Goal: Contribute content: Contribute content

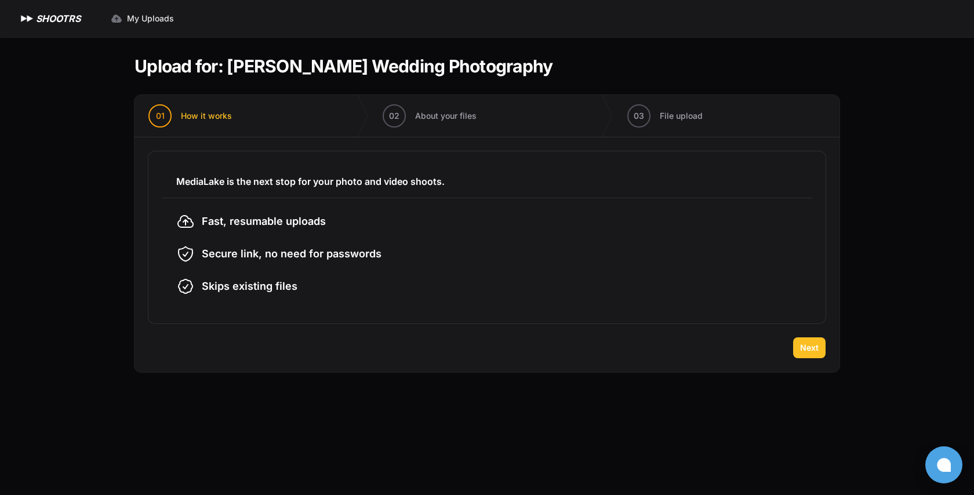
click at [809, 351] on span "Next" at bounding box center [809, 348] width 19 height 12
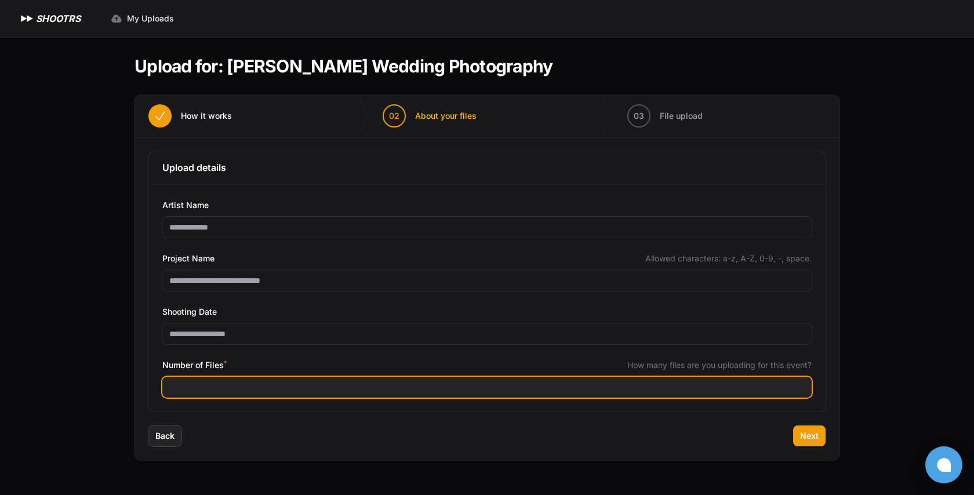
click at [308, 390] on input "Number of Files *" at bounding box center [486, 387] width 649 height 21
type input "****"
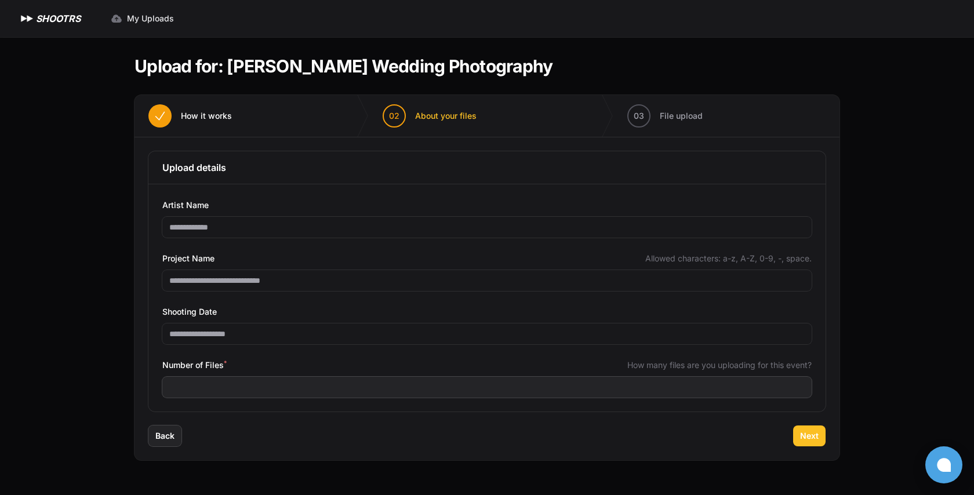
click at [810, 436] on span "Next" at bounding box center [809, 436] width 19 height 12
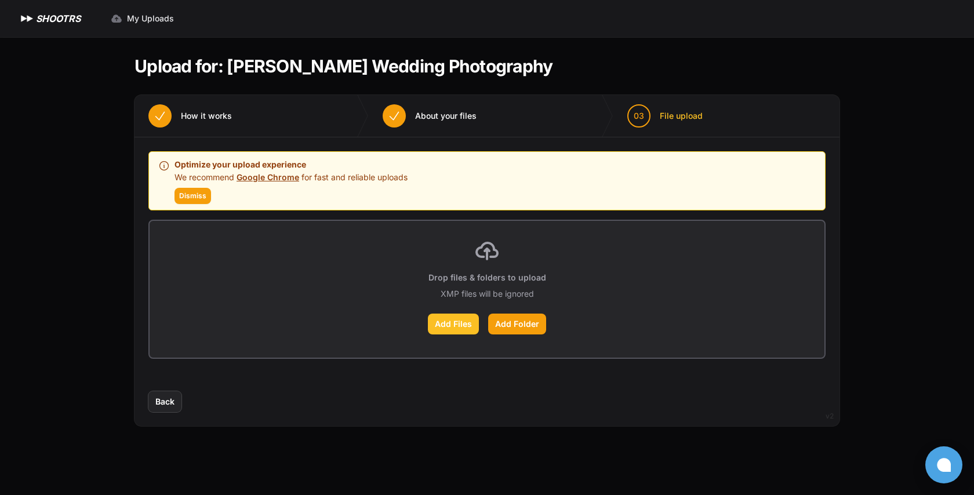
click at [457, 329] on label "Add Files" at bounding box center [453, 324] width 51 height 21
click at [0, 0] on input "Add Files" at bounding box center [0, 0] width 0 height 0
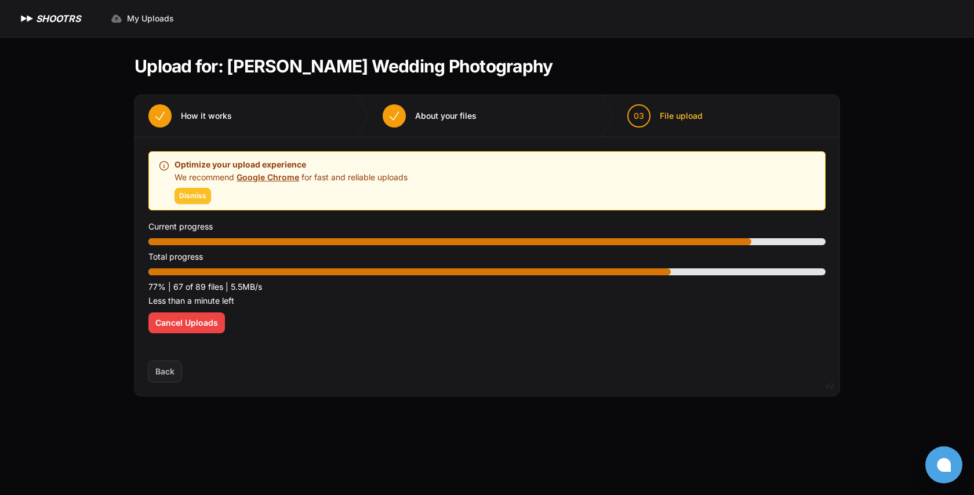
click at [188, 192] on span "Dismiss" at bounding box center [192, 195] width 27 height 9
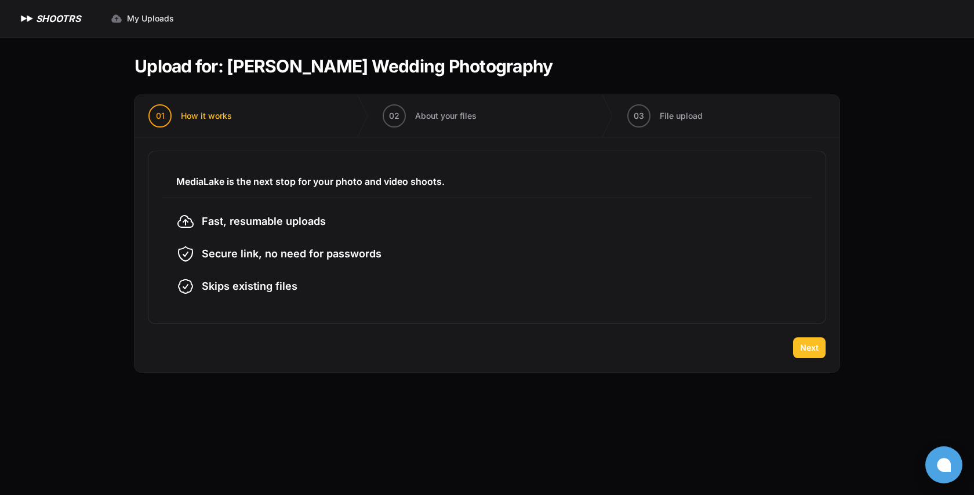
click at [807, 342] on button "Next" at bounding box center [809, 347] width 32 height 21
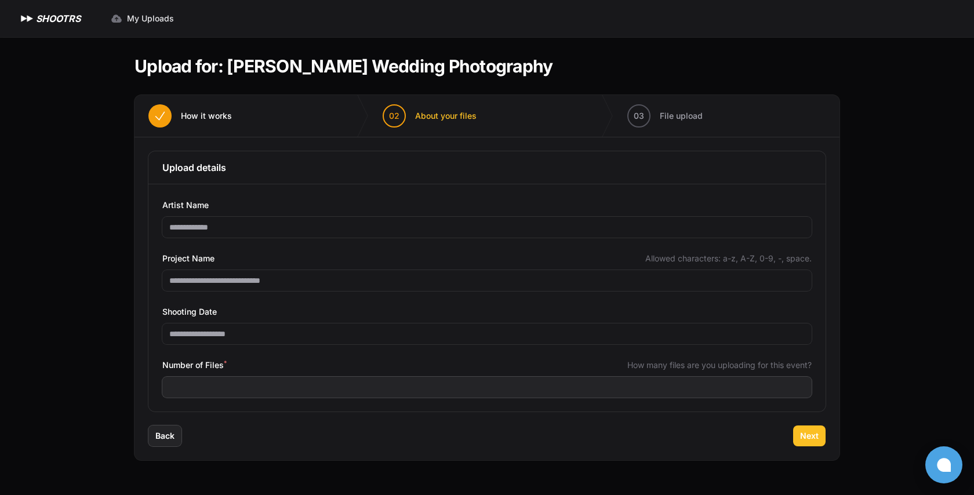
click at [799, 431] on button "Next" at bounding box center [809, 436] width 32 height 21
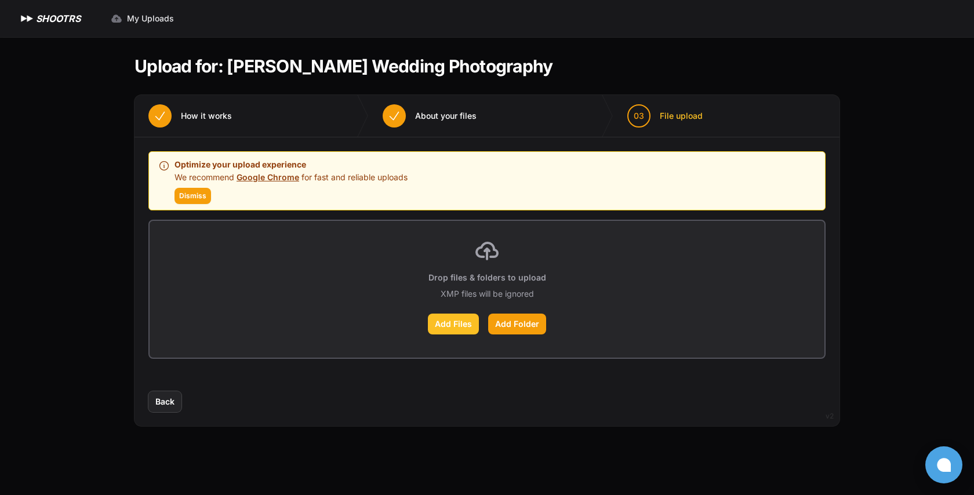
click at [452, 326] on label "Add Files" at bounding box center [453, 324] width 51 height 21
click at [0, 0] on input "Add Files" at bounding box center [0, 0] width 0 height 0
click at [193, 197] on span "Dismiss" at bounding box center [192, 195] width 27 height 9
